Goal: Check status: Check status

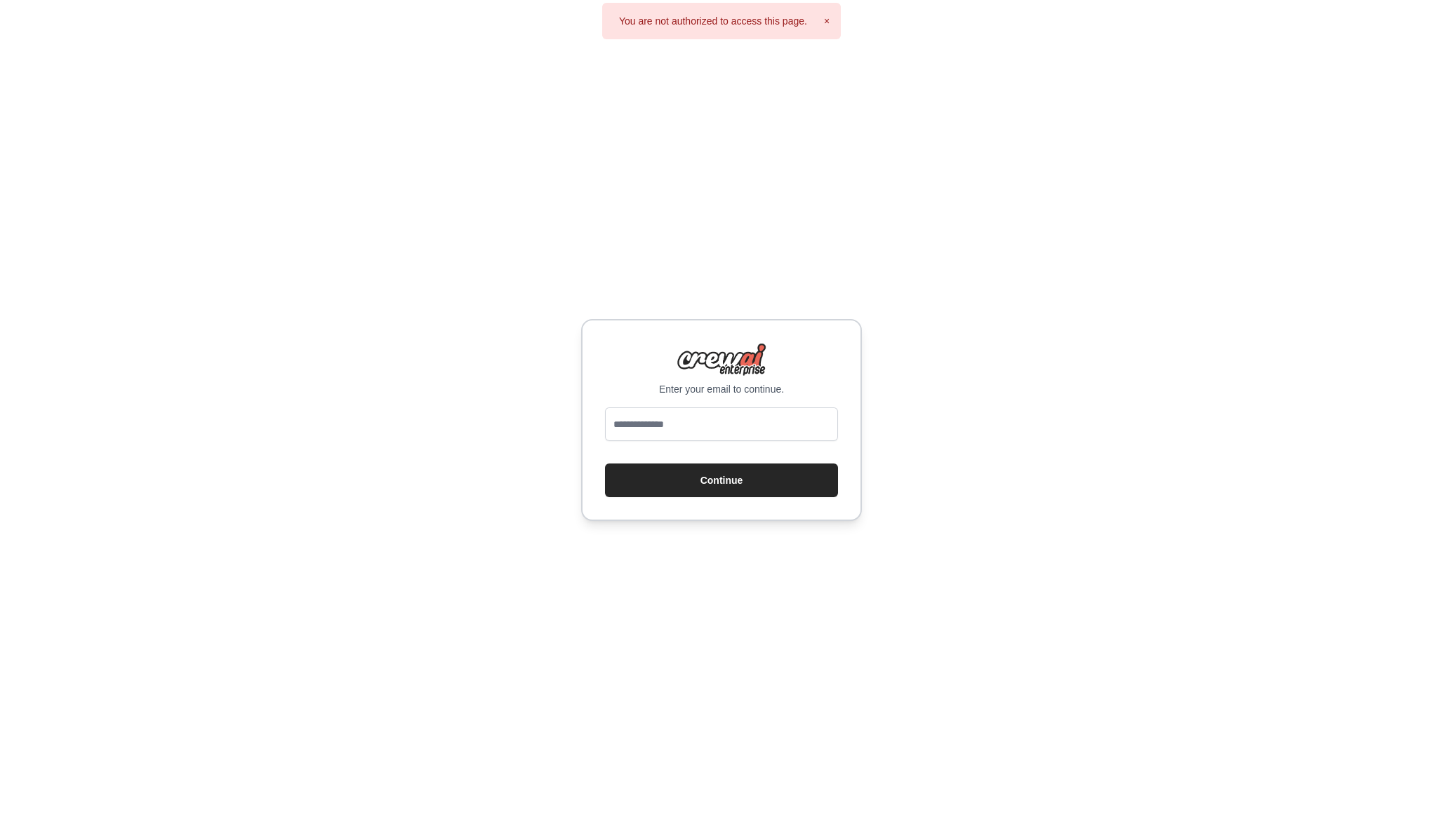
click at [722, 442] on div at bounding box center [721, 427] width 233 height 40
click at [722, 435] on input "email" at bounding box center [721, 424] width 233 height 34
type input "**********"
click at [717, 479] on button "Continue" at bounding box center [721, 480] width 233 height 34
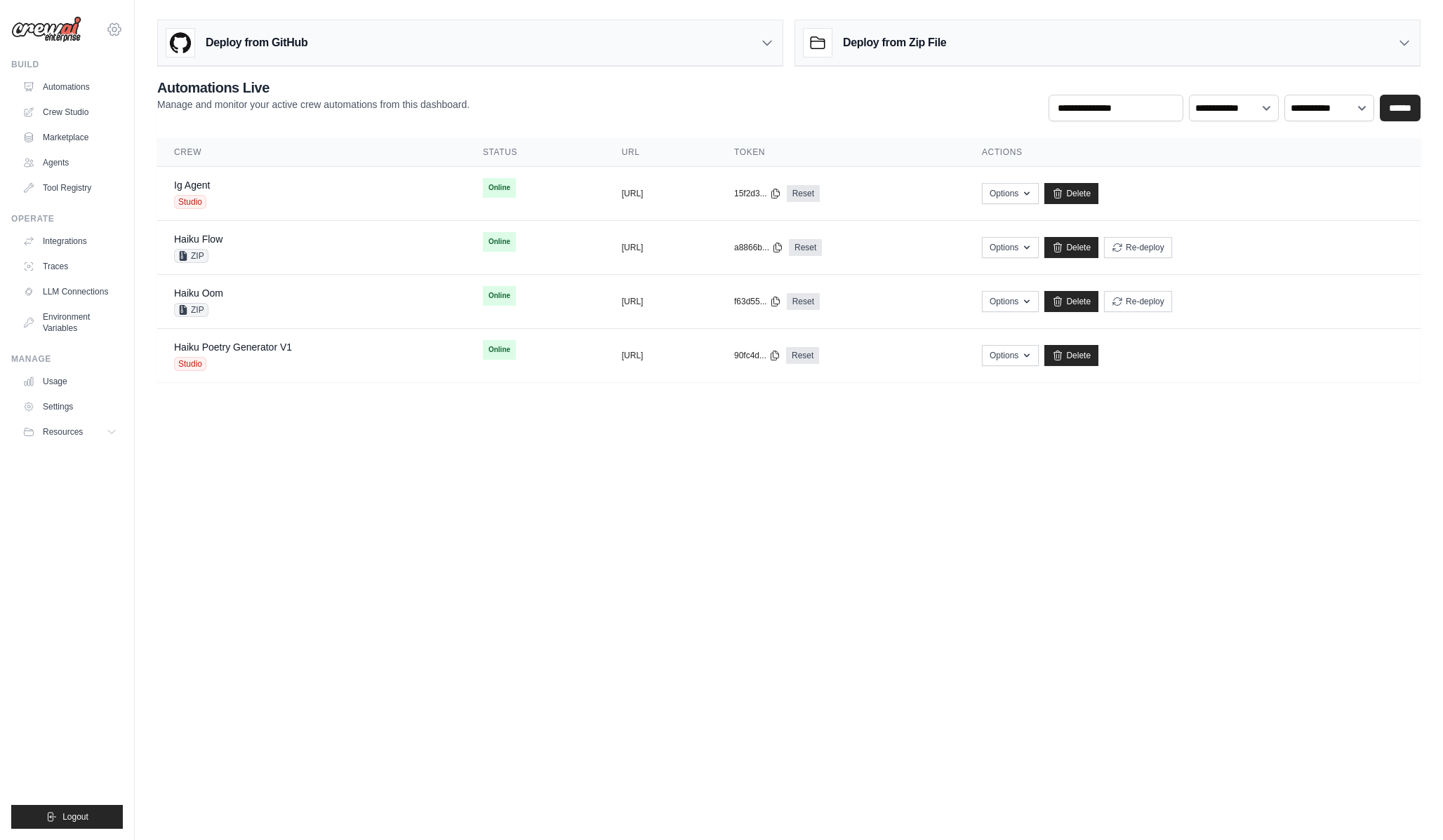
click at [108, 30] on icon at bounding box center [114, 29] width 13 height 12
click at [129, 147] on link "CrewAI Demo Account" at bounding box center [114, 146] width 124 height 25
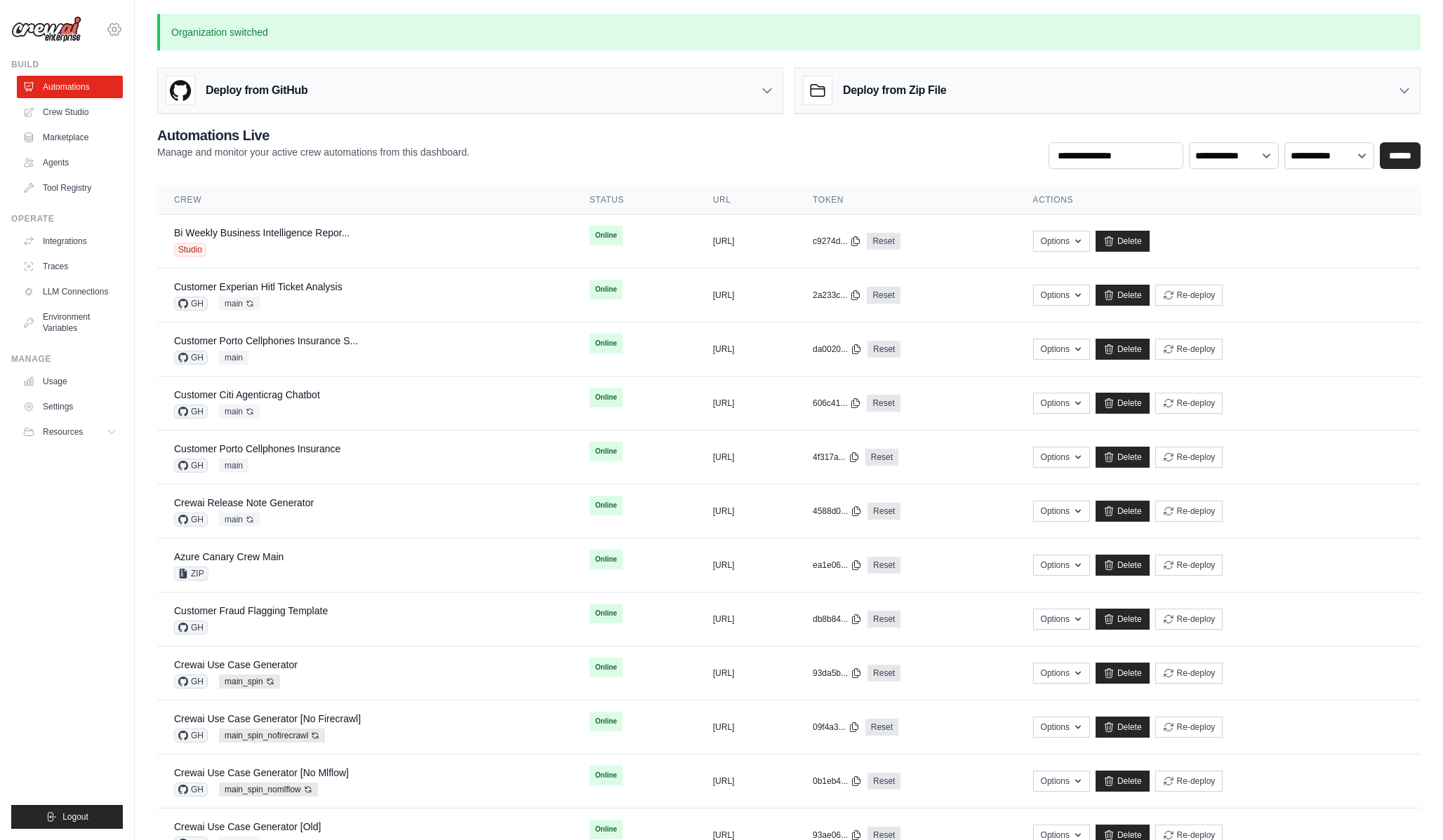
click at [111, 32] on icon at bounding box center [114, 29] width 17 height 17
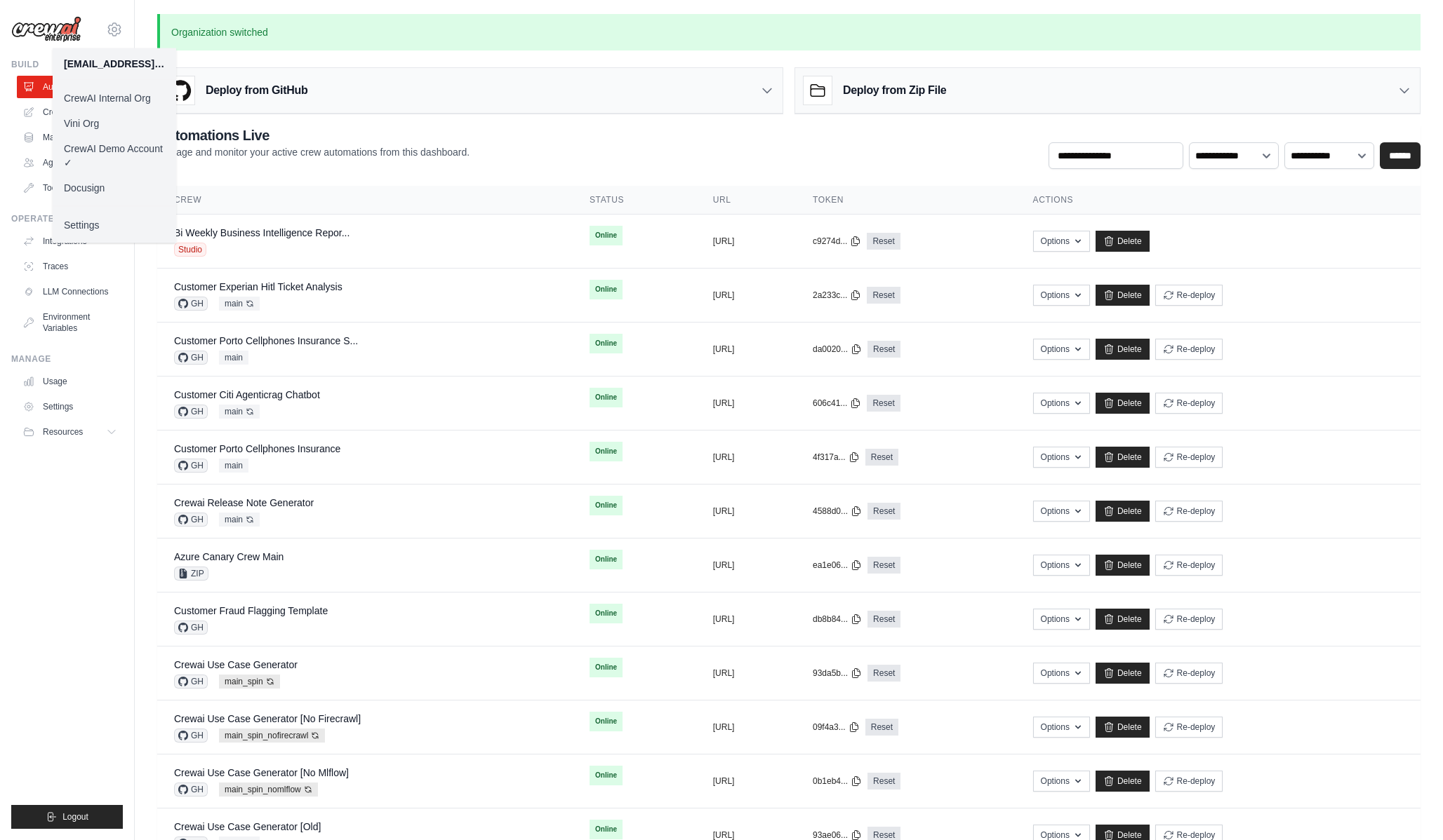
click at [112, 187] on link "Docusign" at bounding box center [114, 188] width 124 height 25
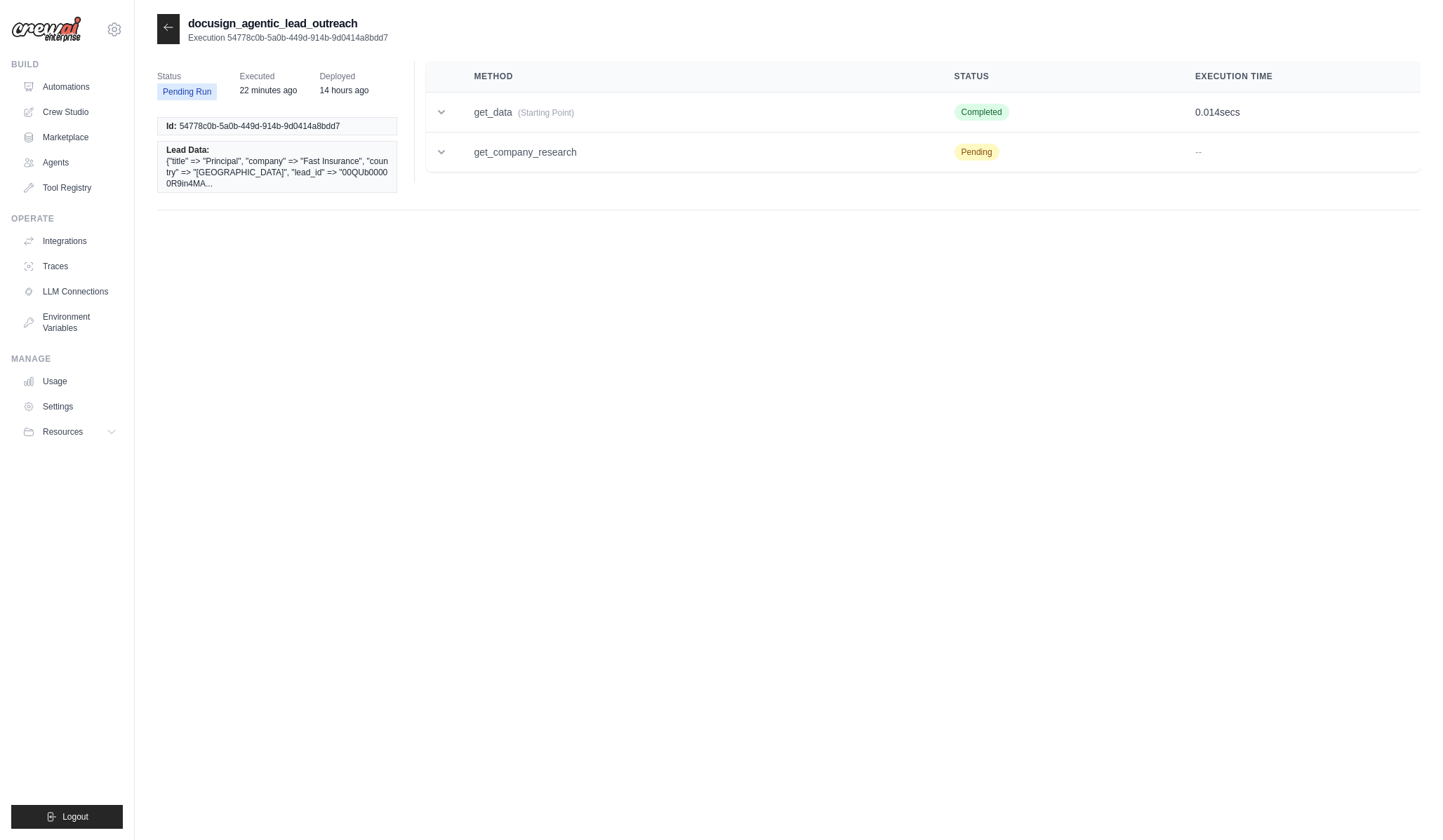
click at [174, 34] on div at bounding box center [168, 29] width 22 height 30
click at [168, 31] on icon at bounding box center [168, 27] width 12 height 11
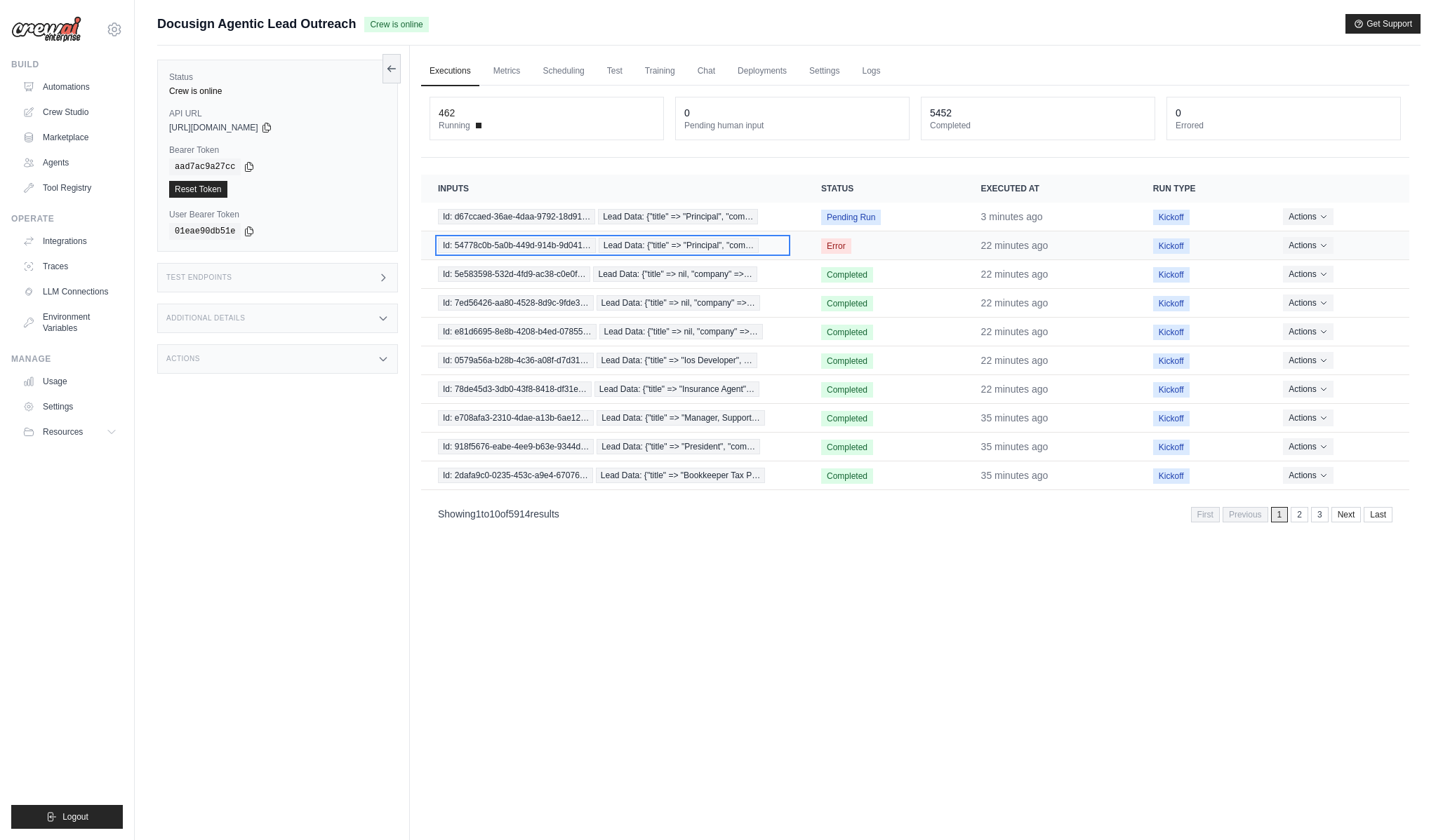
click at [539, 249] on span "Id: 54778c0b-5a0b-449d-914b-9d041…" at bounding box center [517, 245] width 158 height 15
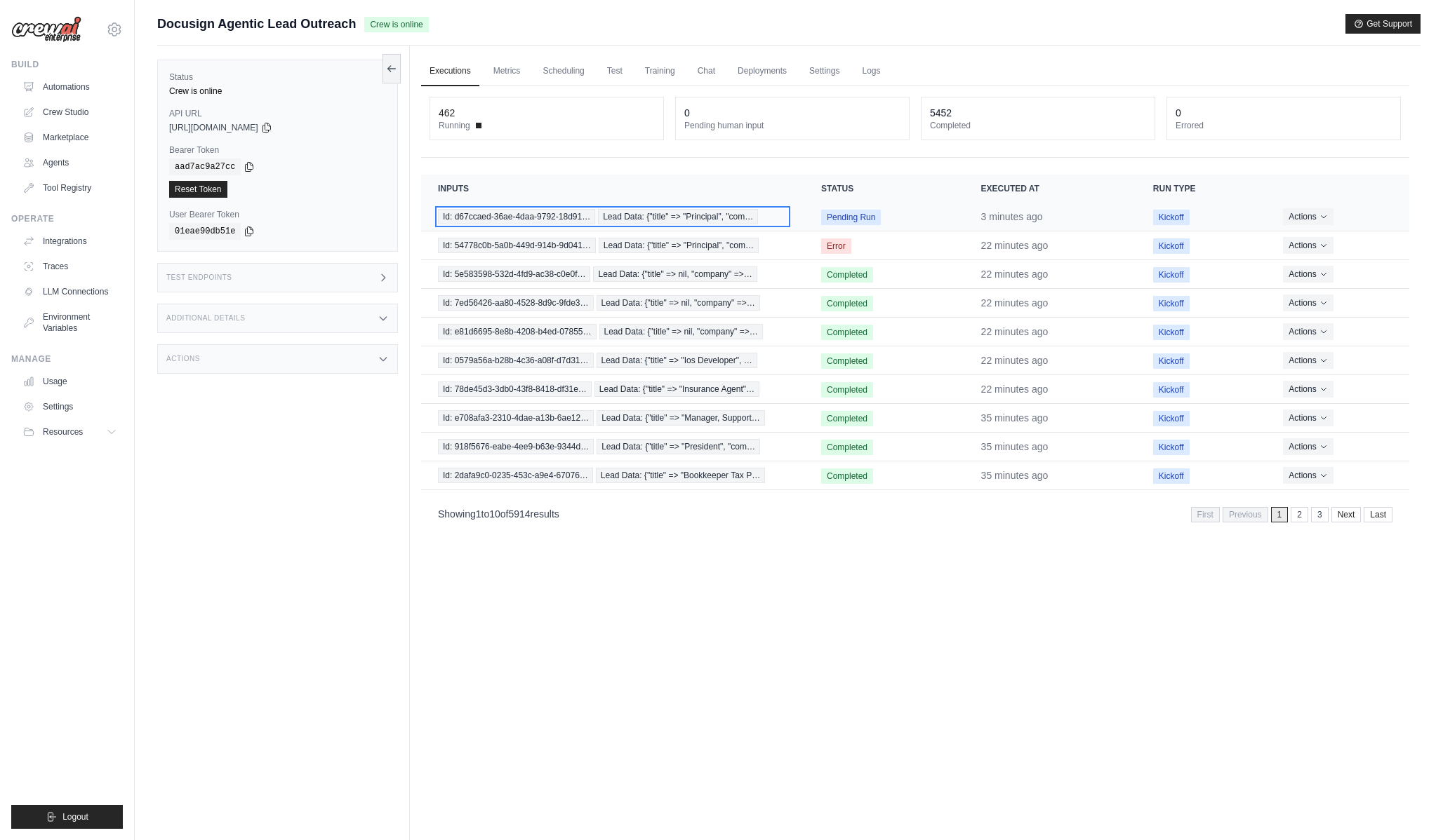
click at [651, 222] on span "Lead Data: {"title" => "Principal", "com…" at bounding box center [678, 216] width 160 height 15
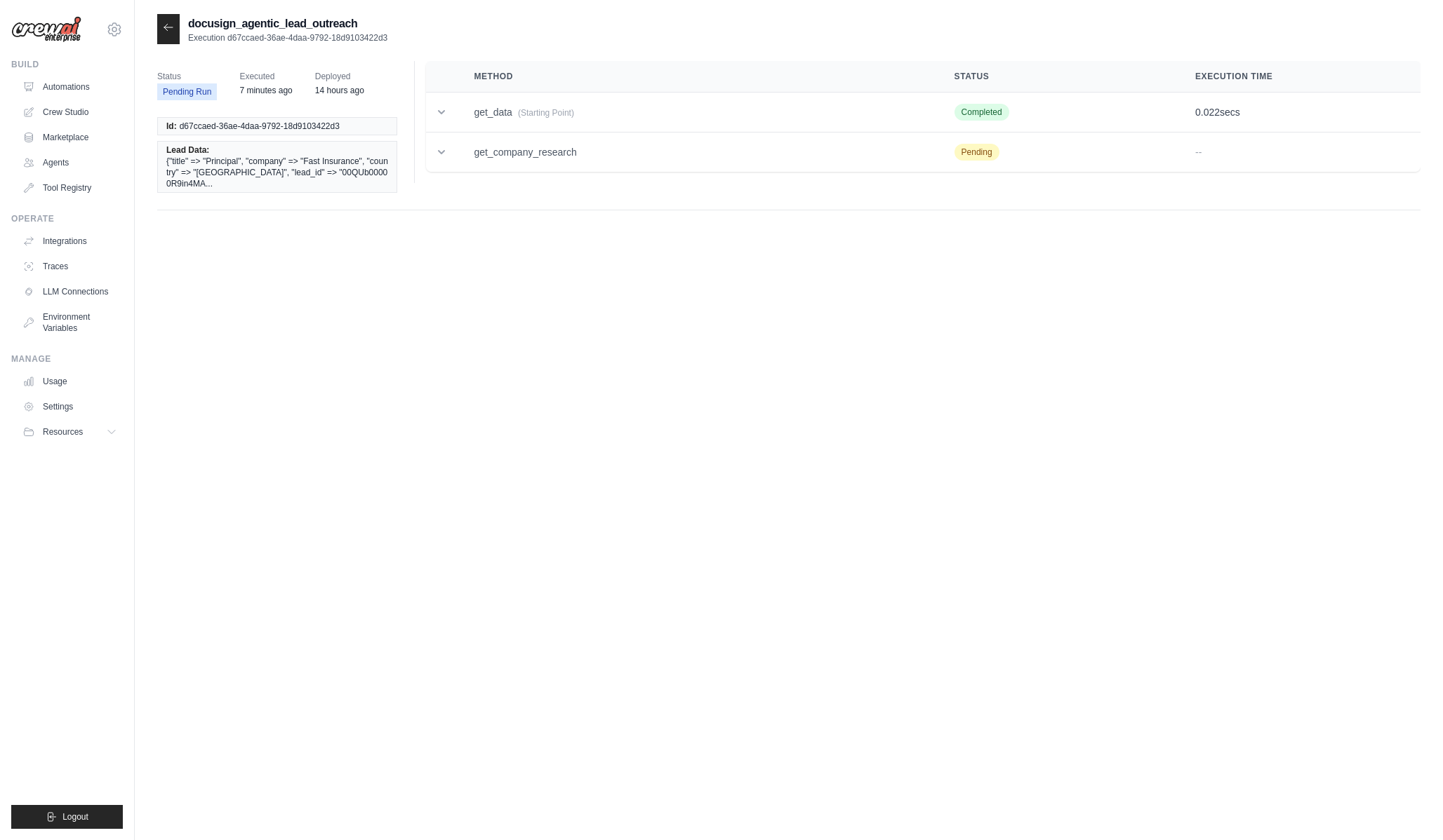
click at [172, 27] on icon at bounding box center [168, 27] width 12 height 11
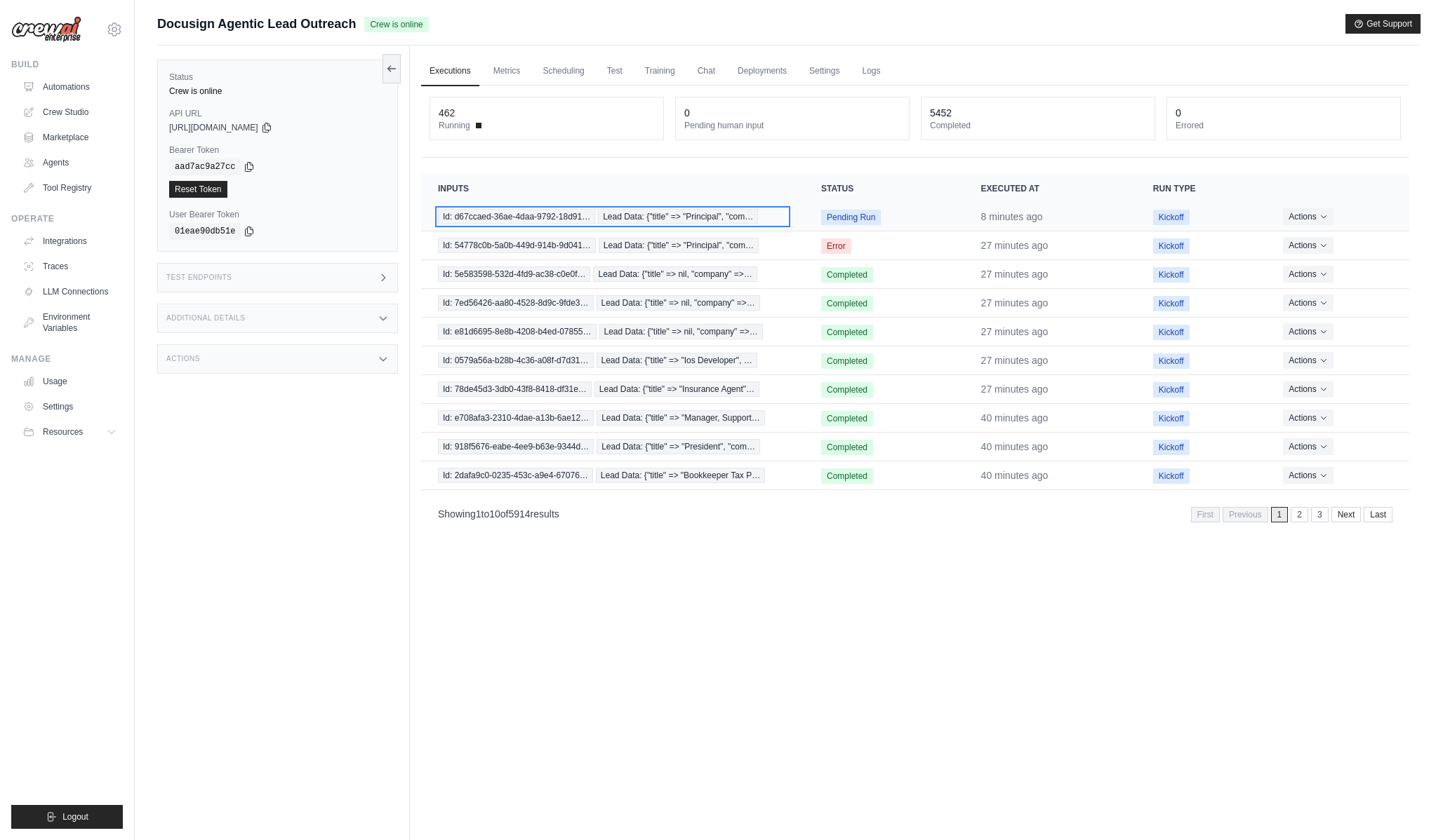
click at [746, 219] on span "Lead Data: {"title" => "Principal", "com…" at bounding box center [678, 216] width 160 height 15
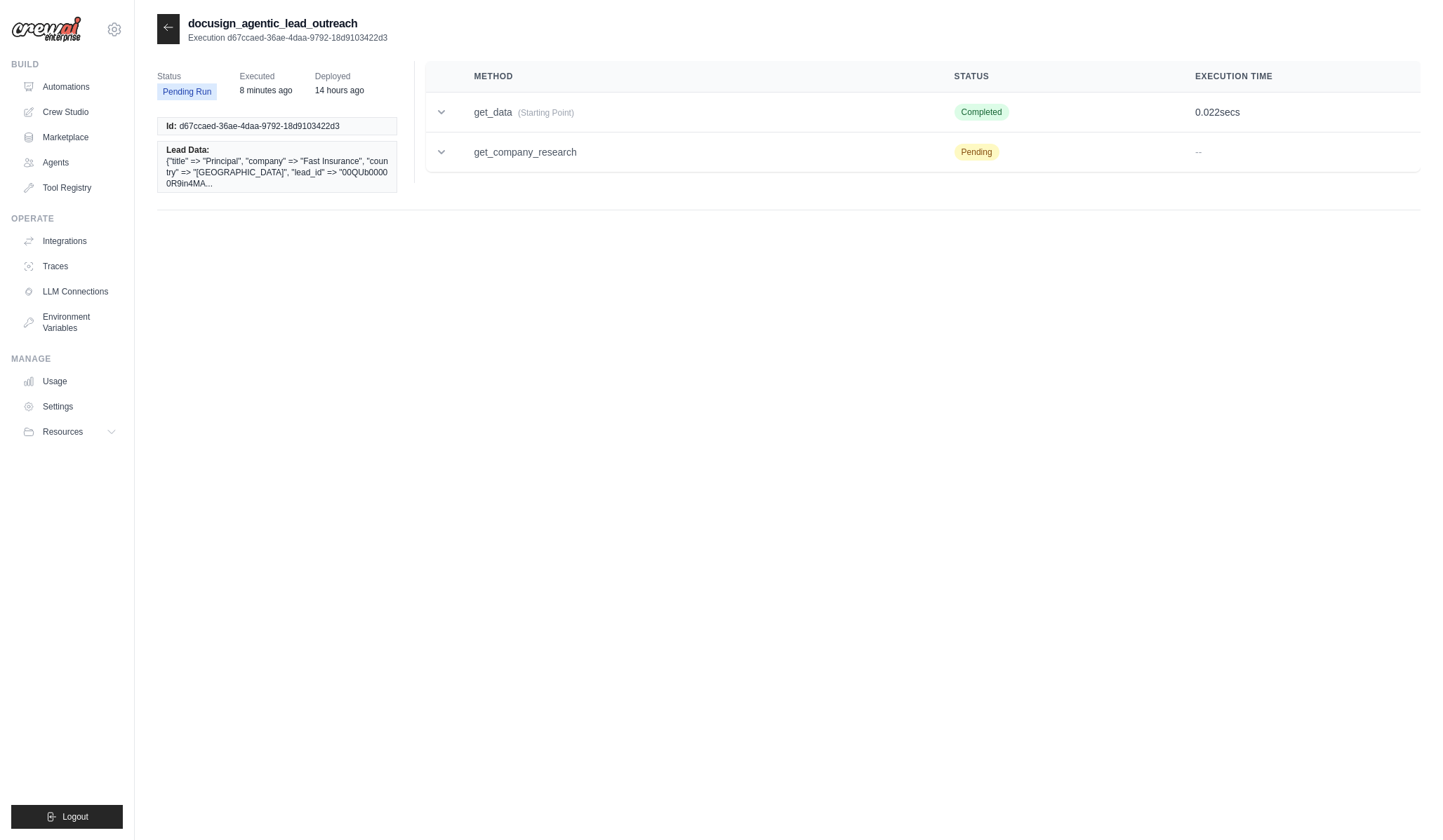
click at [323, 131] on span "d67ccaed-36ae-4daa-9792-18d9103422d3" at bounding box center [260, 126] width 160 height 11
drag, startPoint x: 323, startPoint y: 131, endPoint x: 214, endPoint y: 129, distance: 109.0
click at [214, 129] on span "d67ccaed-36ae-4daa-9792-18d9103422d3" at bounding box center [260, 126] width 160 height 11
click at [200, 129] on span "d67ccaed-36ae-4daa-9792-18d9103422d3" at bounding box center [260, 126] width 160 height 11
drag, startPoint x: 200, startPoint y: 129, endPoint x: 311, endPoint y: 131, distance: 111.0
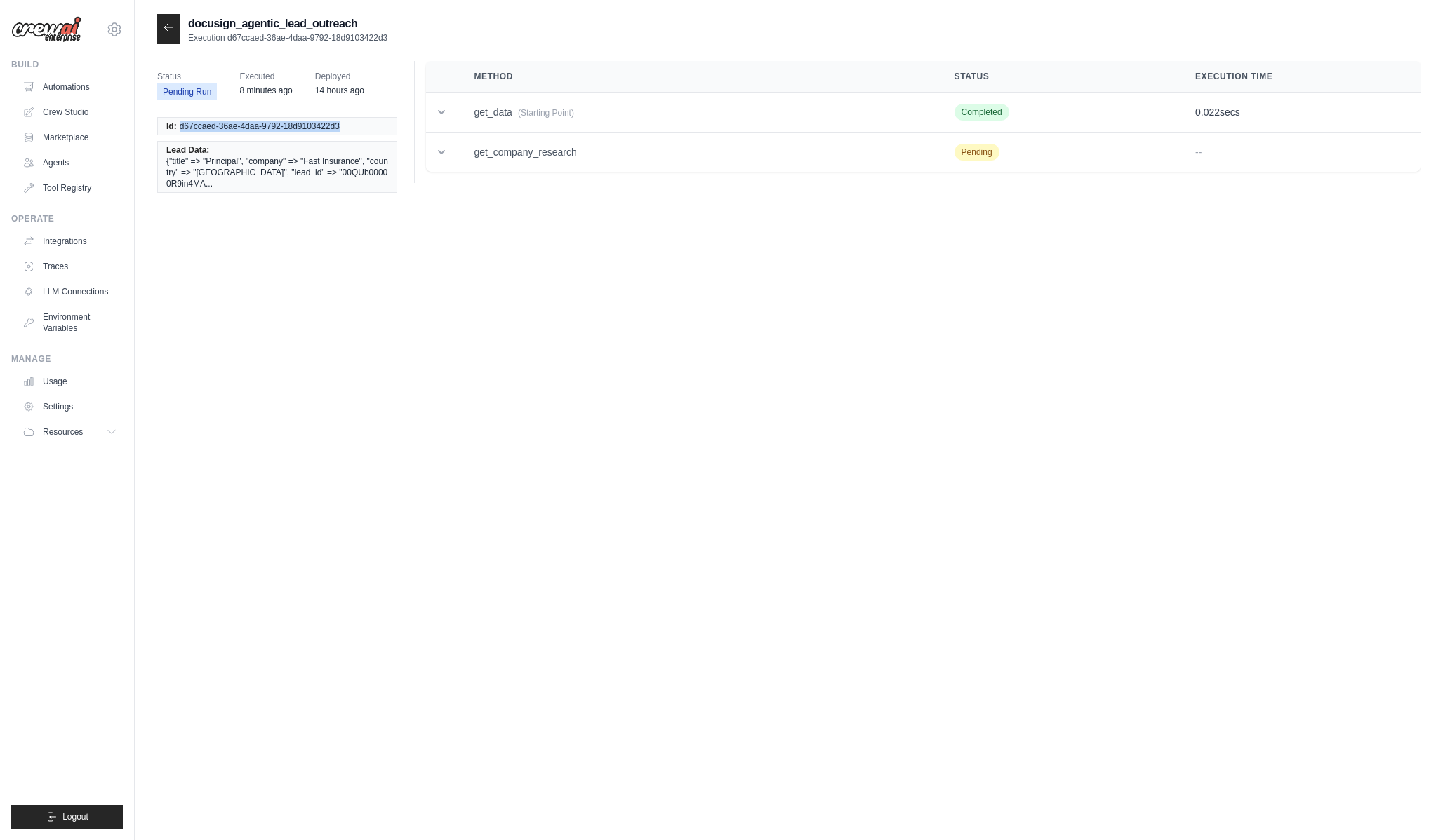
click at [311, 131] on span "d67ccaed-36ae-4daa-9792-18d9103422d3" at bounding box center [260, 126] width 160 height 11
copy span "d67ccaed-36ae-4daa-9792-18d9103422d3"
click at [169, 45] on div "Status Pending Run Executed 12 minutes ago Deployed 14 hours ago Id: d67ccaed-3…" at bounding box center [789, 134] width 1263 height 180
click at [169, 34] on div at bounding box center [168, 29] width 22 height 30
click at [164, 27] on icon at bounding box center [168, 27] width 9 height 6
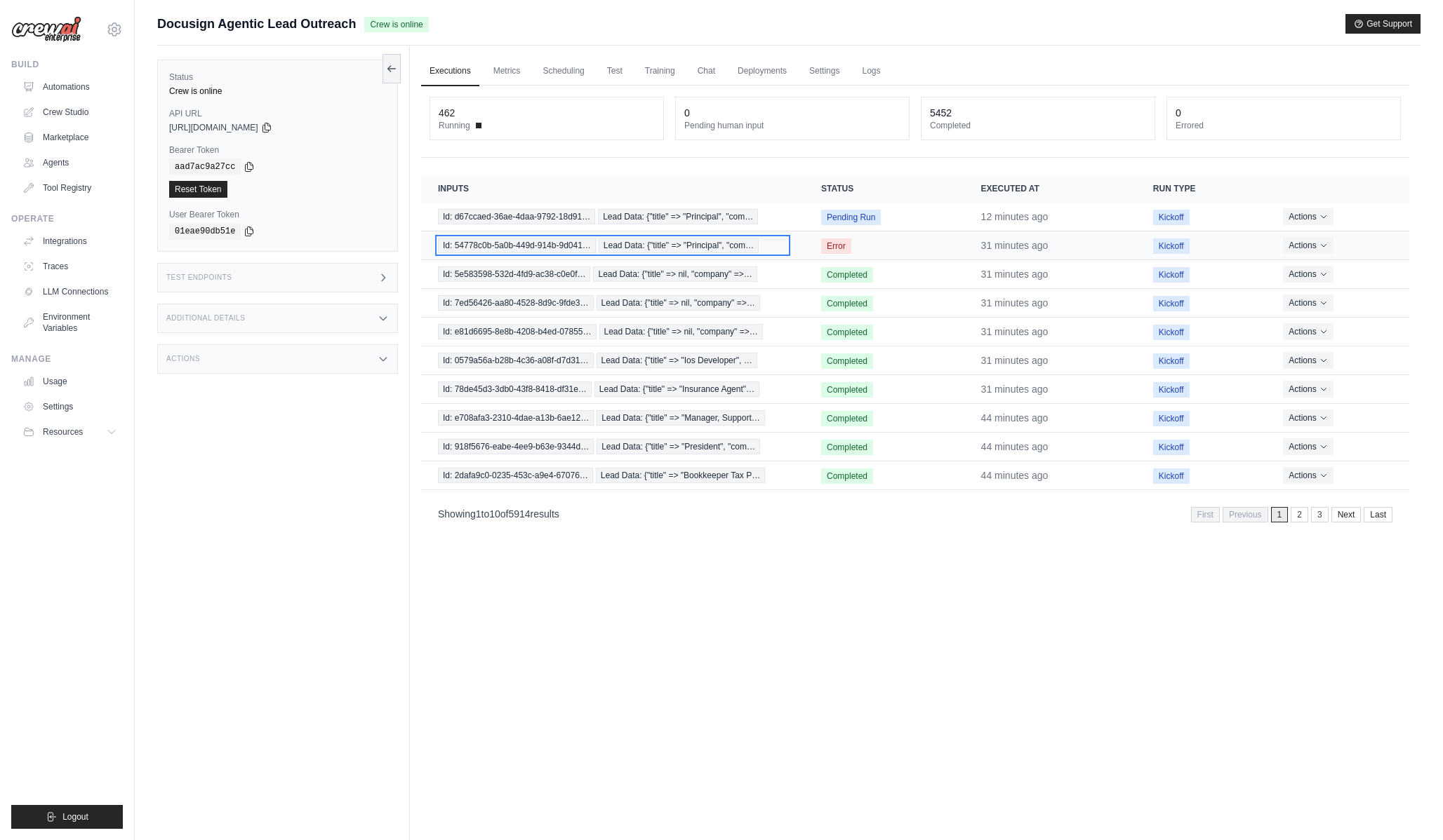
click at [726, 244] on span "Lead Data: {"title" => "Principal", "com…" at bounding box center [679, 245] width 160 height 15
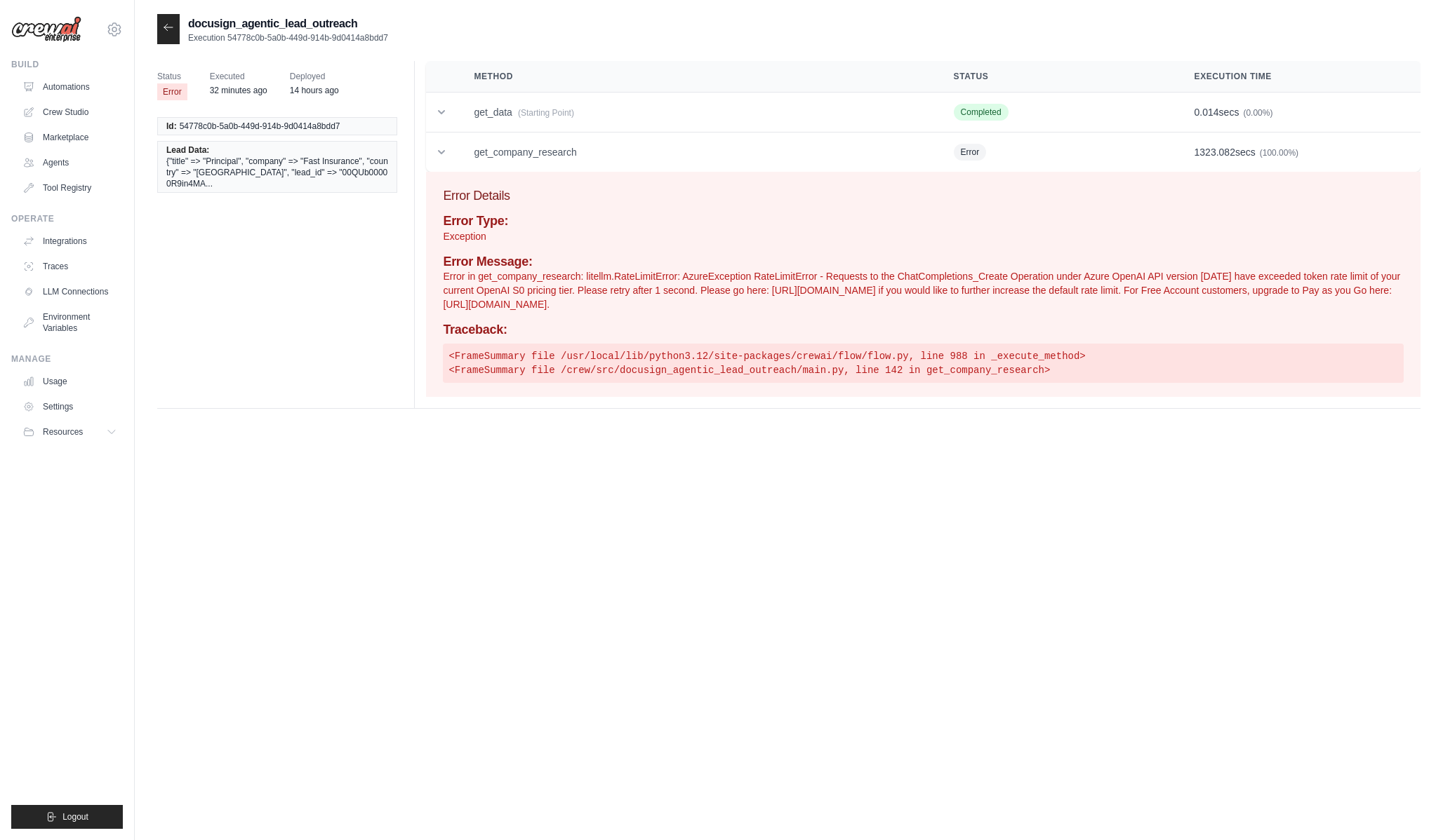
click at [711, 280] on p "Error in get_company_research: litellm.RateLimitError: AzureException RateLimit…" at bounding box center [923, 290] width 961 height 42
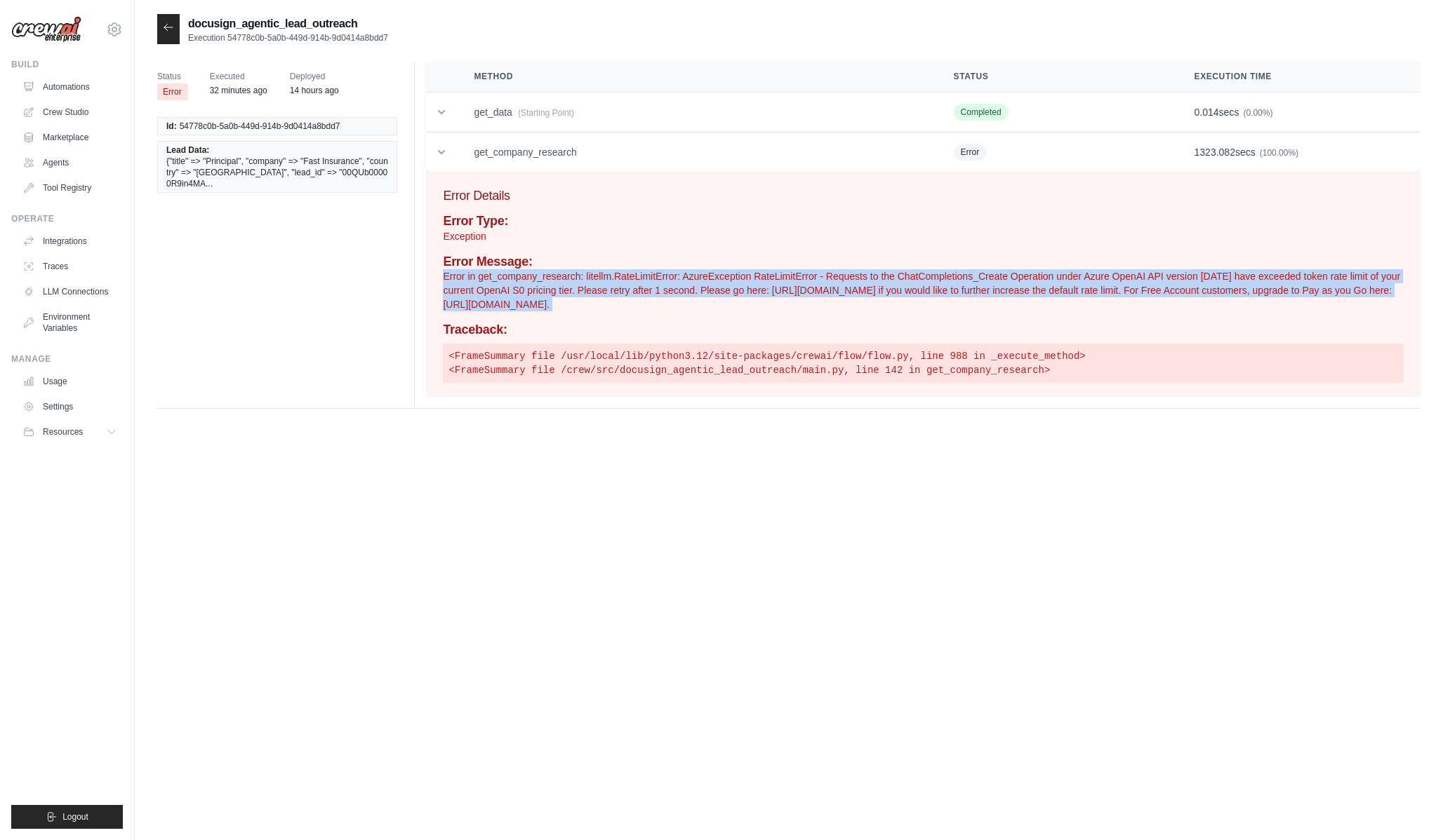
click at [723, 290] on p "Error in get_company_research: litellm.RateLimitError: AzureException RateLimit…" at bounding box center [923, 290] width 961 height 42
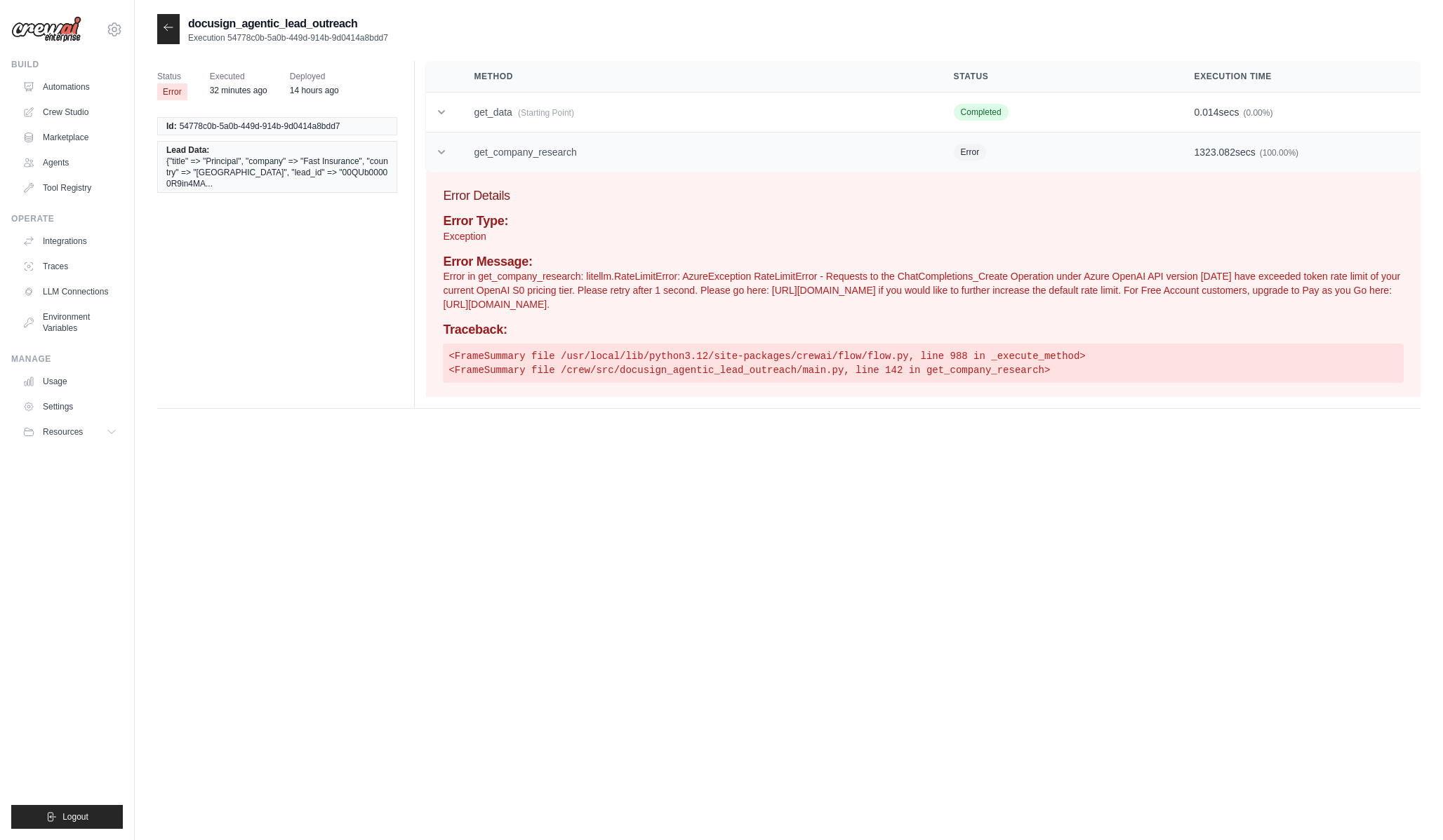
click at [564, 164] on td "get_company_research" at bounding box center [696, 152] width 480 height 40
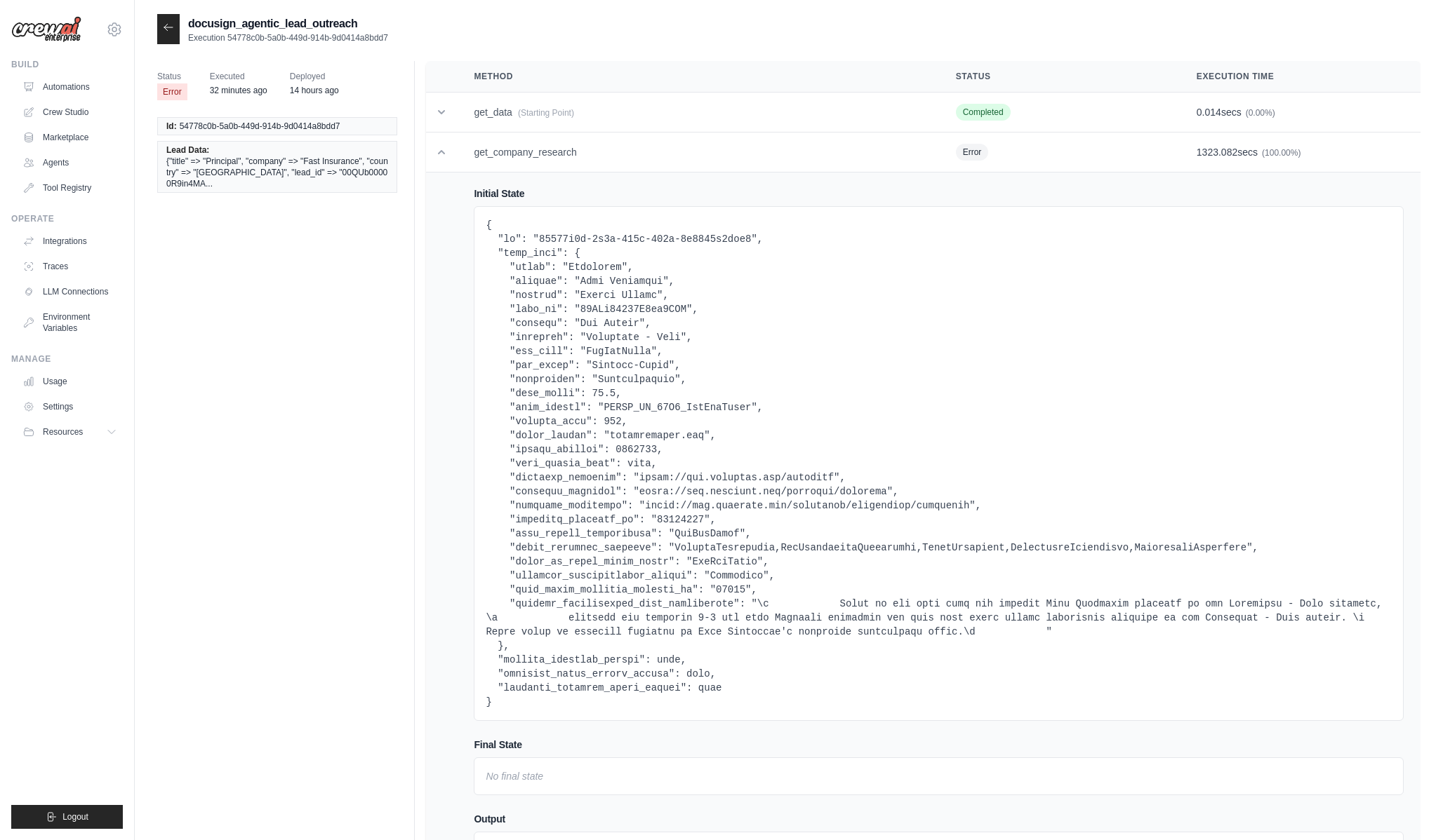
click at [373, 42] on p "Execution 54778c0b-5a0b-449d-914b-9d0414a8bdd7" at bounding box center [288, 38] width 200 height 11
drag, startPoint x: 373, startPoint y: 42, endPoint x: 232, endPoint y: 40, distance: 141.0
click at [232, 40] on p "Execution 54778c0b-5a0b-449d-914b-9d0414a8bdd7" at bounding box center [288, 38] width 200 height 11
copy p "54778c0b-5a0b-449d-914b-9d0414a8bdd7"
